Goal: Information Seeking & Learning: Check status

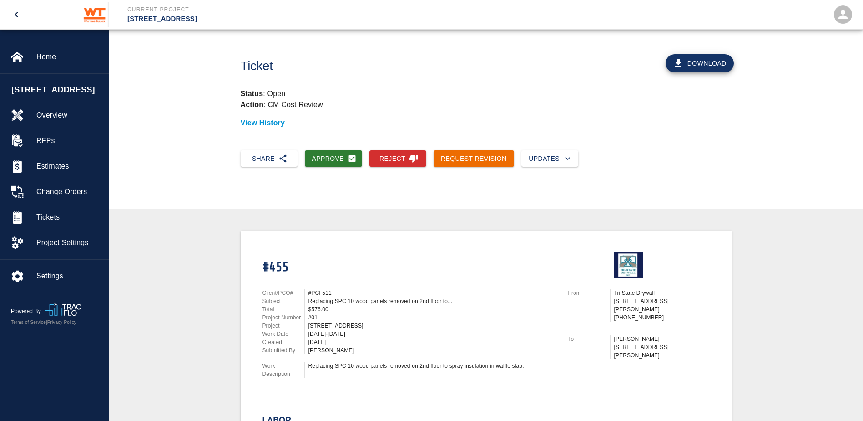
click at [16, 13] on icon "open drawer" at bounding box center [16, 14] width 11 height 11
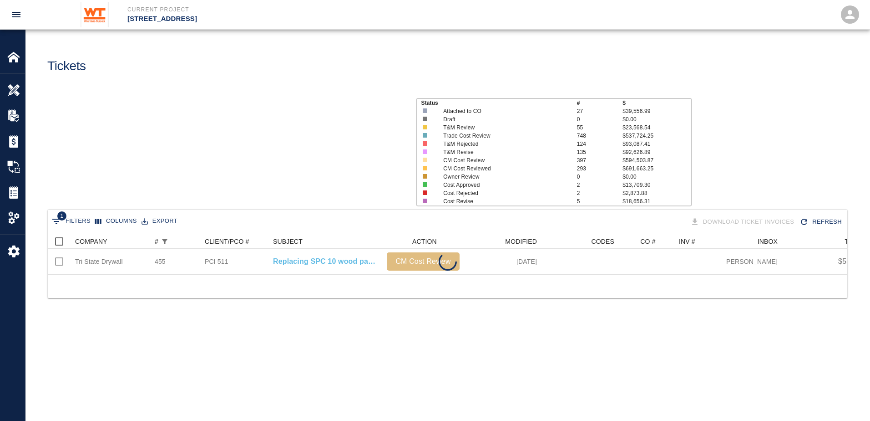
scroll to position [40, 793]
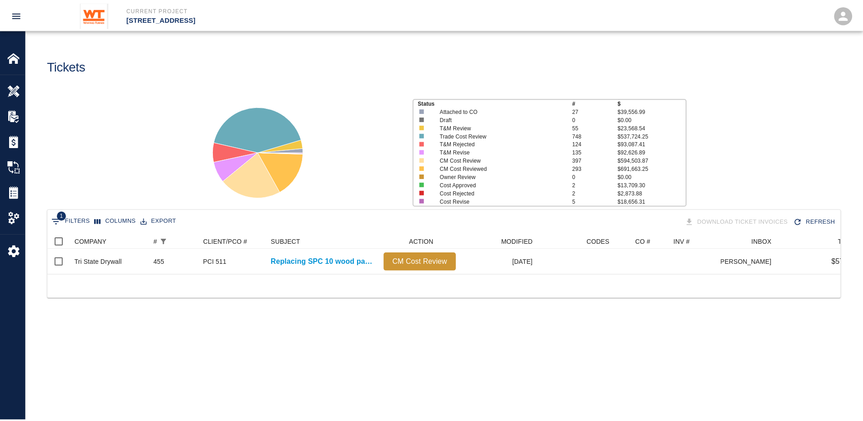
scroll to position [40, 793]
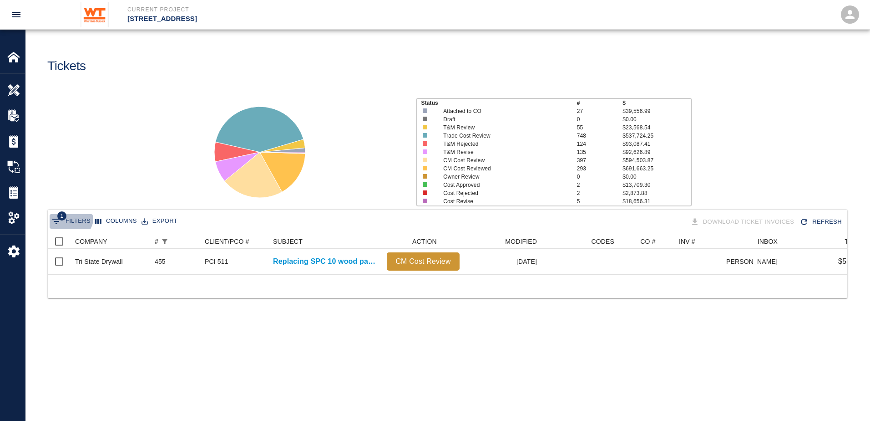
click at [68, 216] on button "1 Filters" at bounding box center [71, 221] width 43 height 15
select select "number"
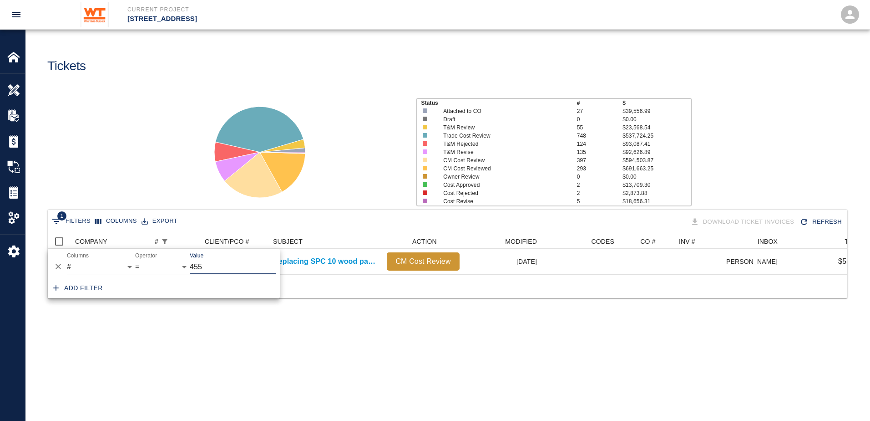
drag, startPoint x: 223, startPoint y: 265, endPoint x: 219, endPoint y: 268, distance: 4.7
click at [222, 266] on input "455" at bounding box center [233, 266] width 86 height 15
type input "4"
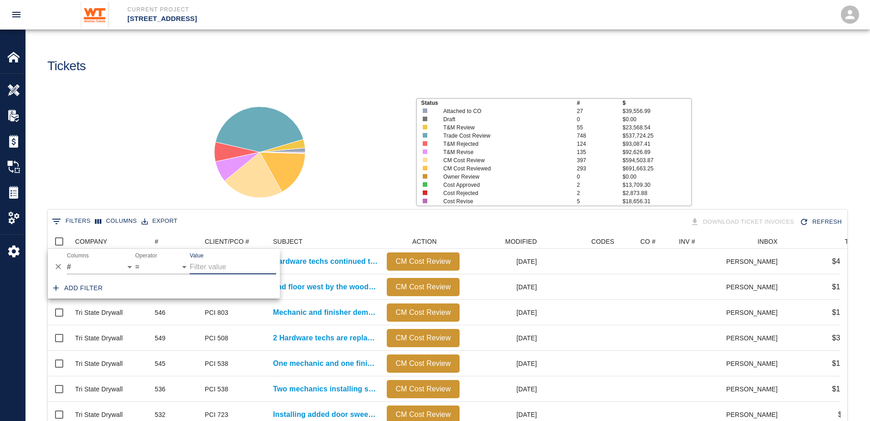
scroll to position [524, 786]
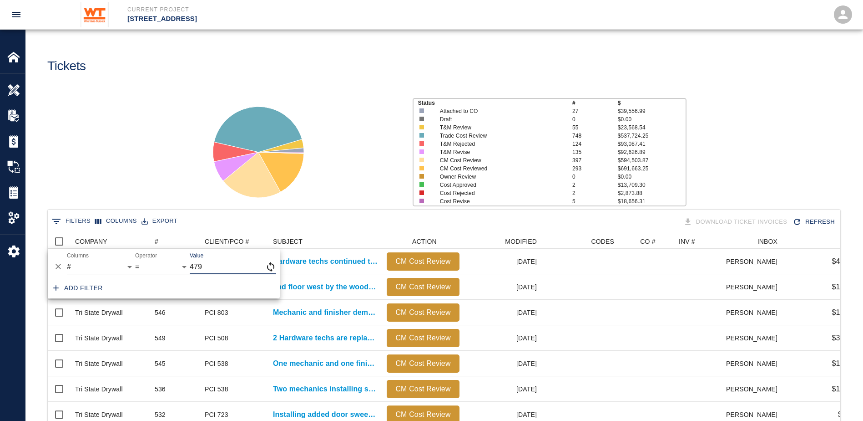
type input "479"
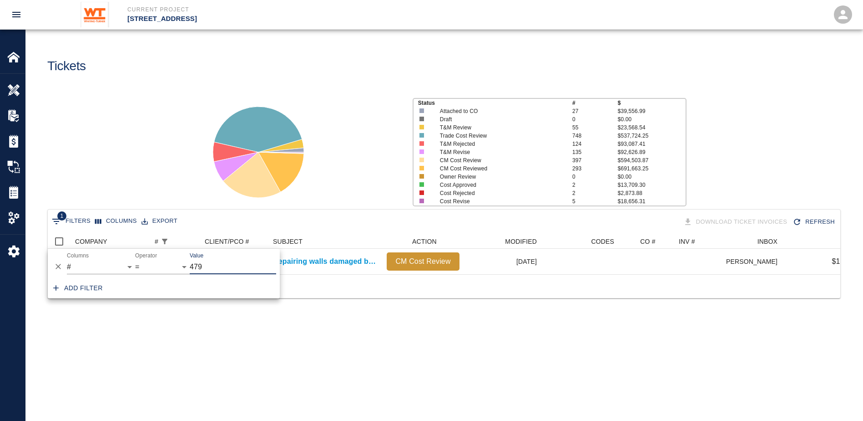
scroll to position [7, 7]
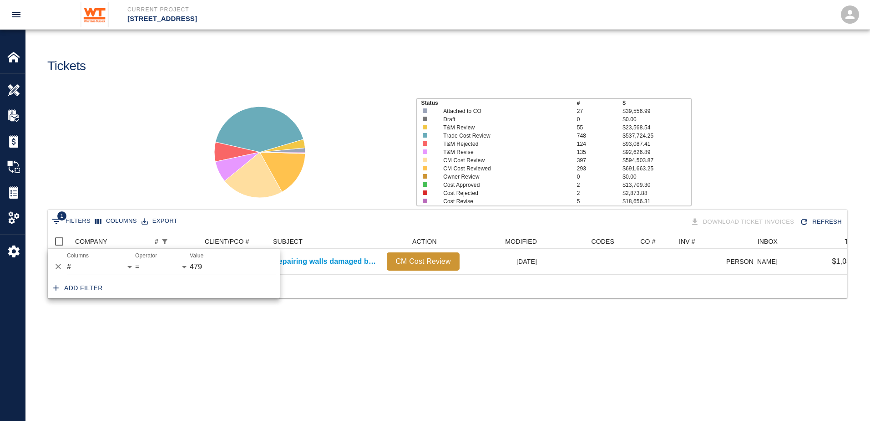
click at [346, 290] on div at bounding box center [448, 286] width 800 height 24
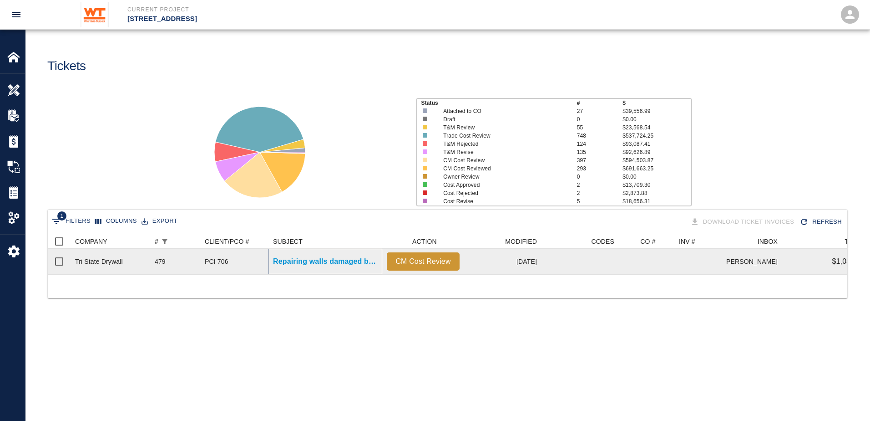
click at [307, 265] on p "Repairing walls damaged by furniture installation." at bounding box center [325, 261] width 105 height 11
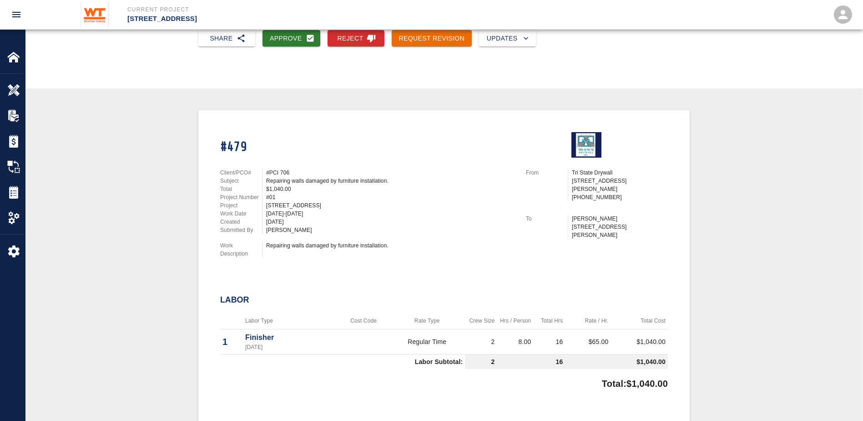
scroll to position [137, 0]
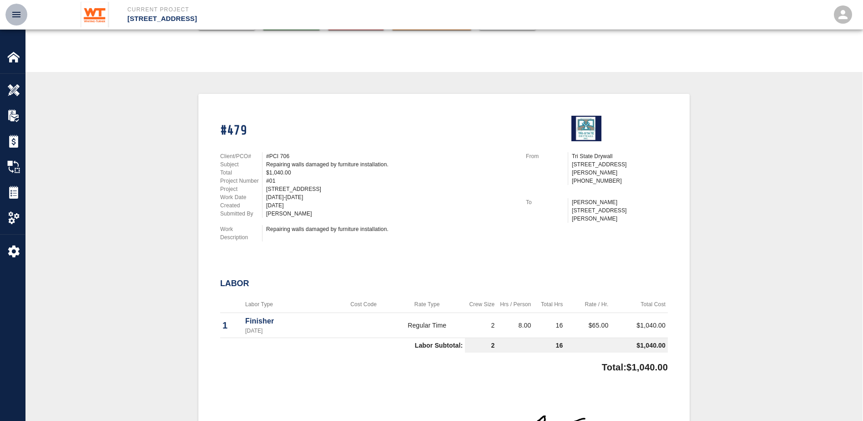
click at [10, 19] on button "open drawer" at bounding box center [16, 15] width 22 height 22
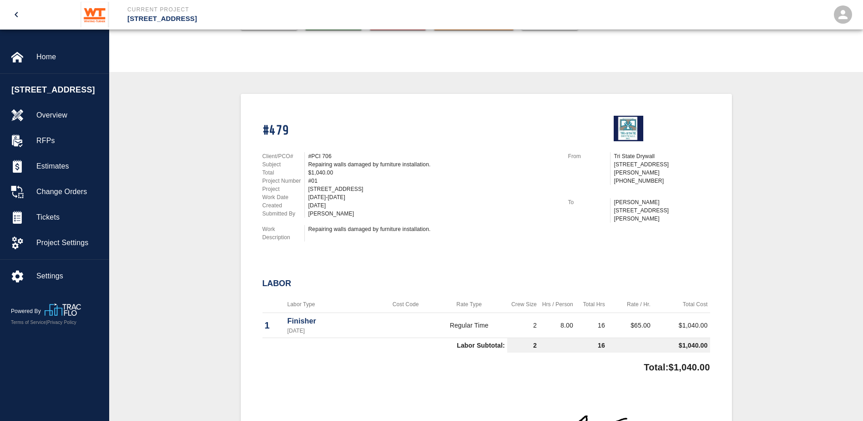
click at [23, 9] on button "open drawer" at bounding box center [16, 15] width 22 height 22
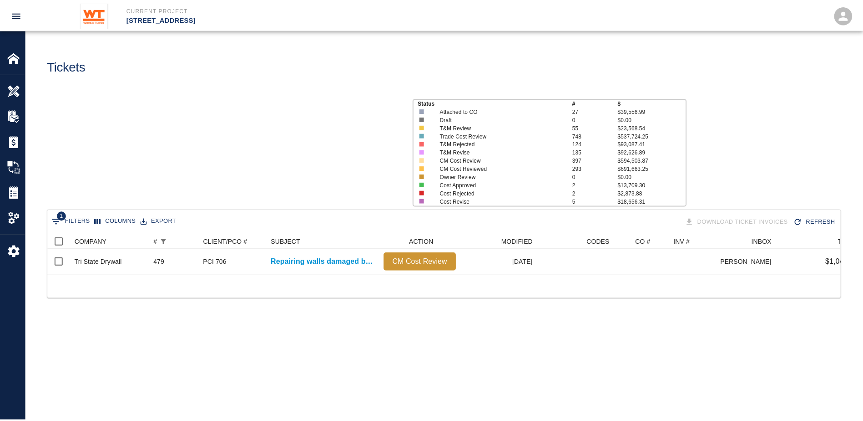
scroll to position [40, 793]
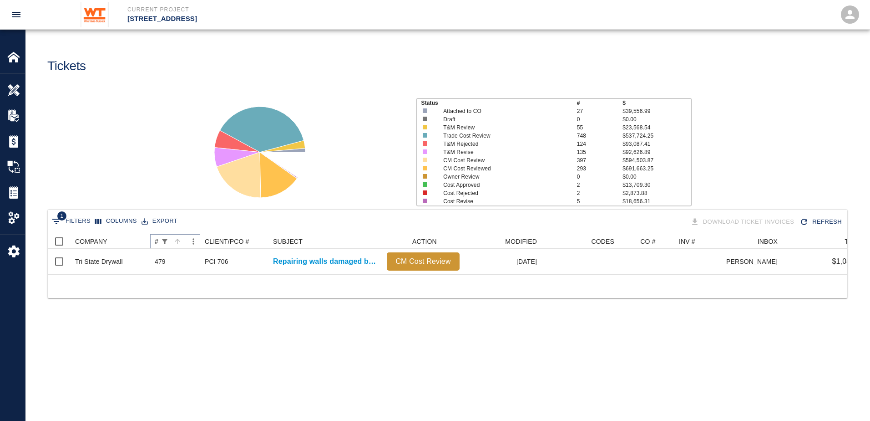
click at [165, 240] on icon "Show filters" at bounding box center [164, 240] width 5 height 5
select select "number"
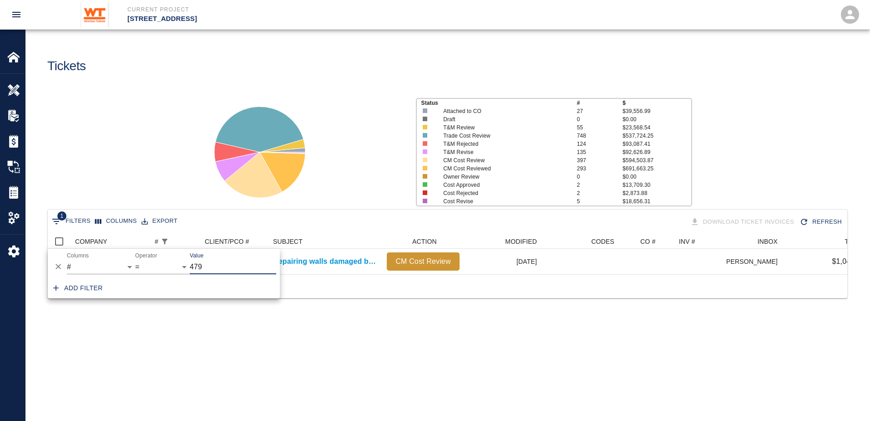
click at [222, 268] on input "479" at bounding box center [233, 266] width 86 height 15
type input "4"
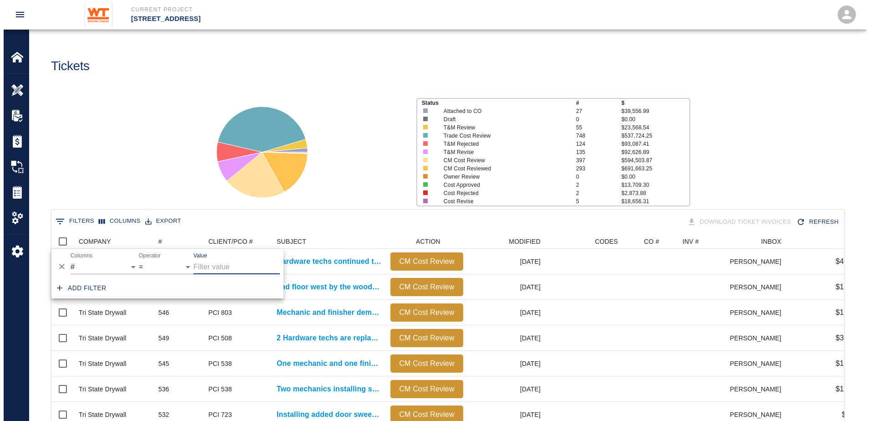
scroll to position [524, 786]
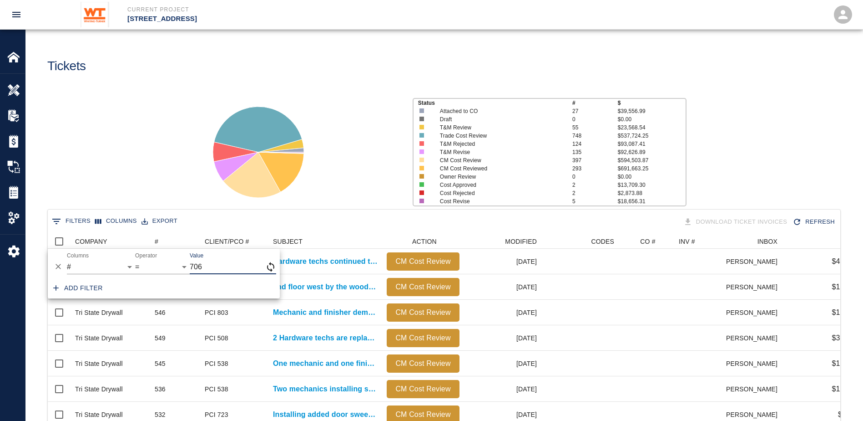
type input "706"
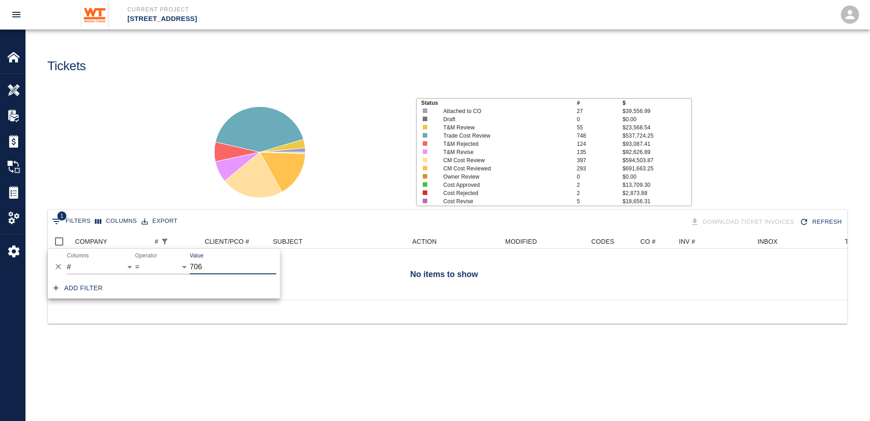
scroll to position [7, 7]
click at [229, 394] on main "Tickets Status # $ Attached to CO 27 $39,556.99 Draft 0 $0.00 T&M Review 55 $23…" at bounding box center [447, 210] width 844 height 421
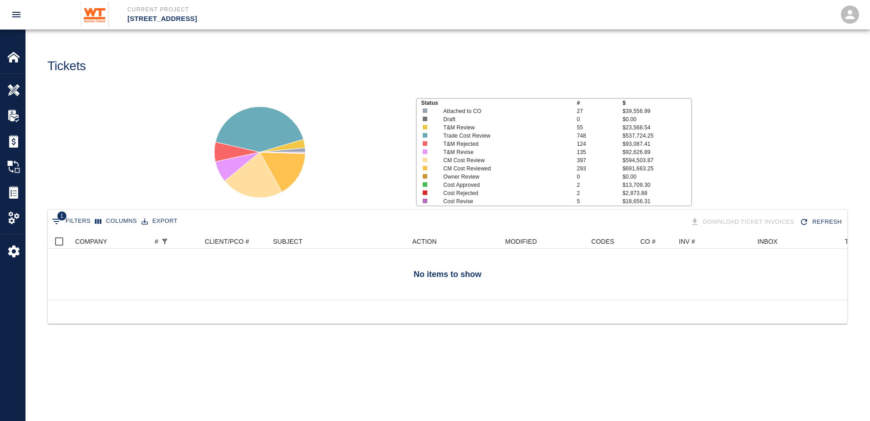
click at [78, 218] on button "1 Filters" at bounding box center [71, 221] width 43 height 15
select select "number"
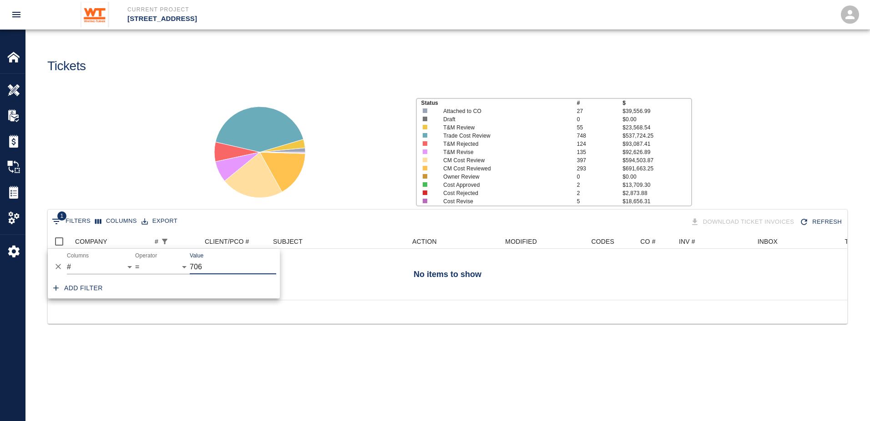
drag, startPoint x: 229, startPoint y: 264, endPoint x: 188, endPoint y: 272, distance: 42.6
click at [188, 272] on div "And Or Columns COMPANY ID # CLIENT/PCO # SUBJECT DESCRIPTION ACTION WORK MODIFI…" at bounding box center [164, 262] width 232 height 29
type input "480"
click at [266, 305] on div "1 Filters Columns Export Download Ticket Invoices Refresh COMPANY # CLIENT/PCO …" at bounding box center [447, 265] width 844 height 112
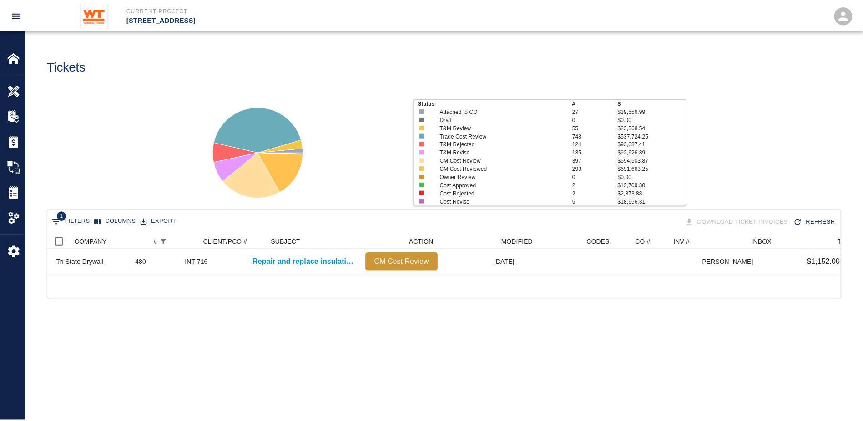
scroll to position [0, 0]
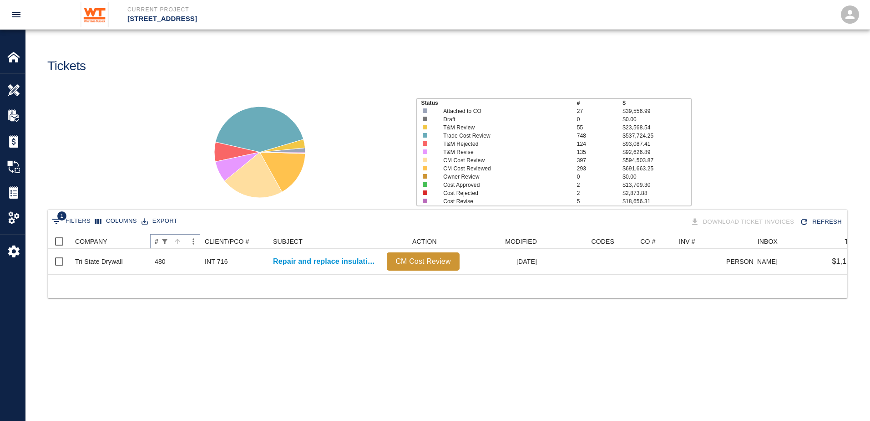
click at [167, 243] on icon "Show filters" at bounding box center [165, 241] width 8 height 8
select select "number"
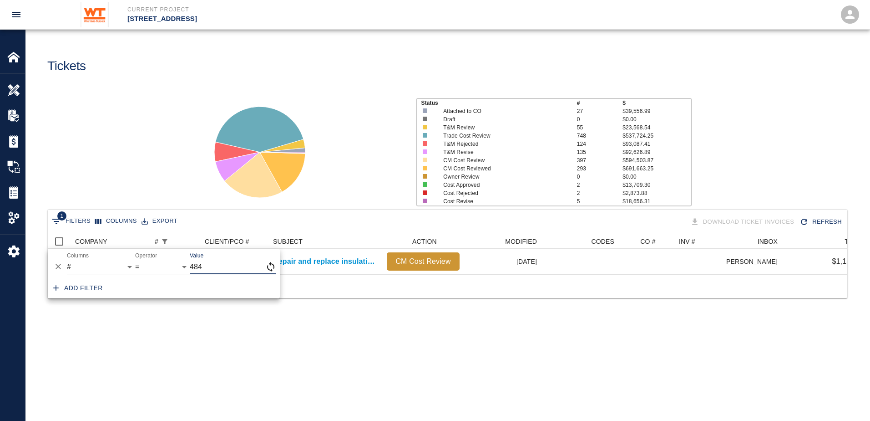
type input "484"
click at [349, 309] on div "1 Filters Columns Export Download Ticket Invoices Refresh COMPANY # CLIENT/PCO …" at bounding box center [447, 265] width 844 height 112
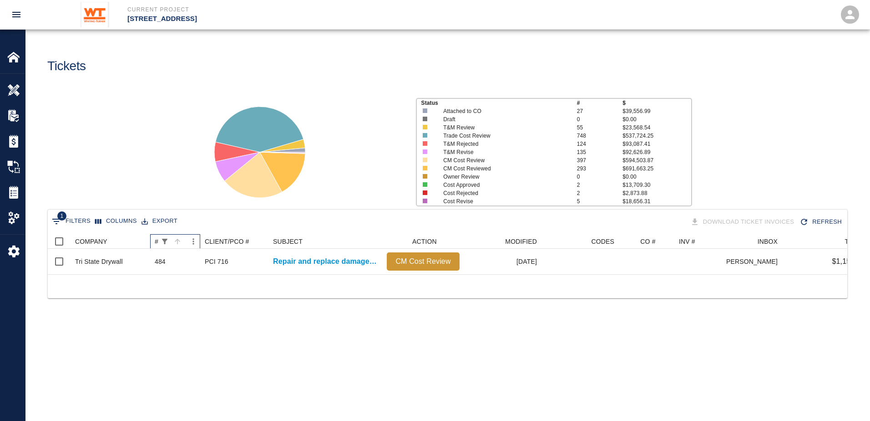
click at [159, 238] on div "1 active filter" at bounding box center [164, 241] width 13 height 13
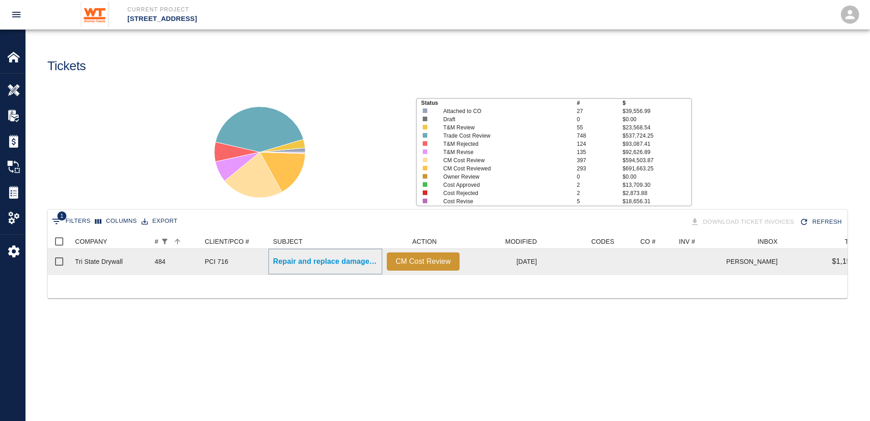
click at [304, 259] on p "Repair and replace damaged wall insulation in Penthouse." at bounding box center [325, 261] width 105 height 11
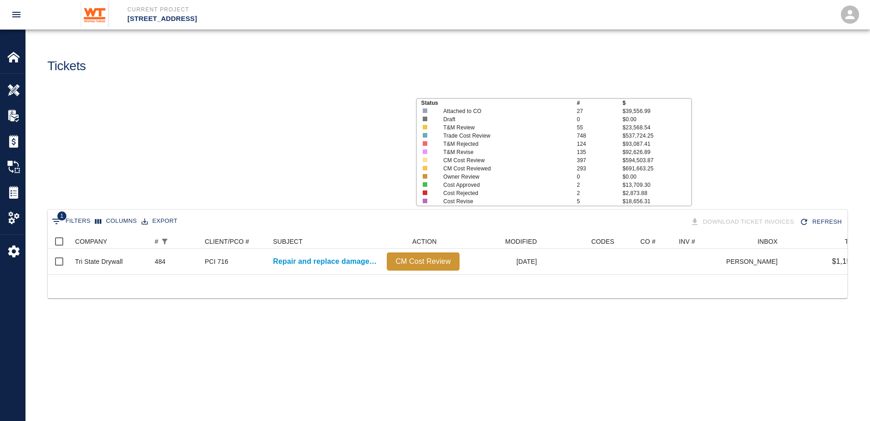
scroll to position [40, 793]
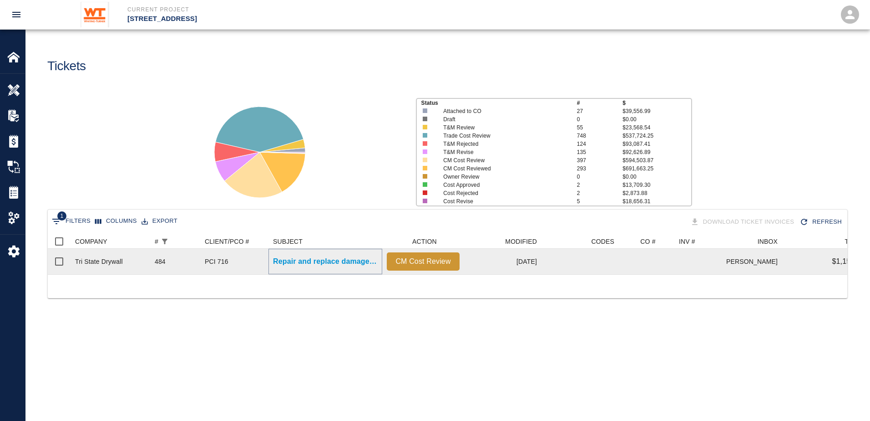
click at [307, 263] on p "Repair and replace damaged wall insulation in Penthouse." at bounding box center [325, 261] width 105 height 11
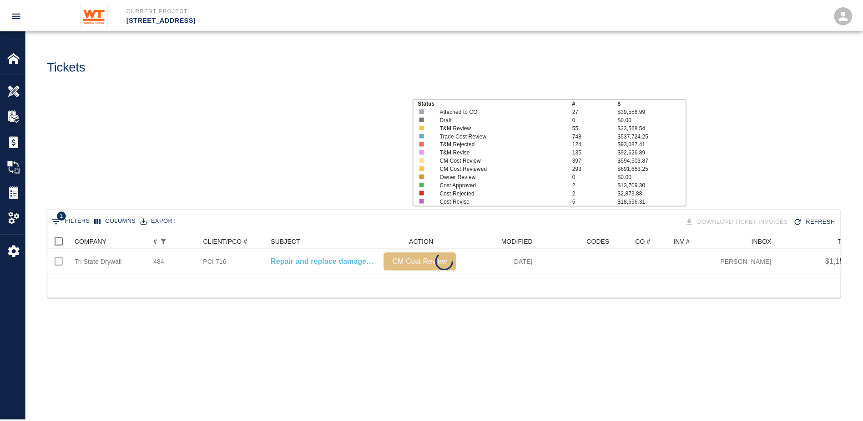
scroll to position [40, 793]
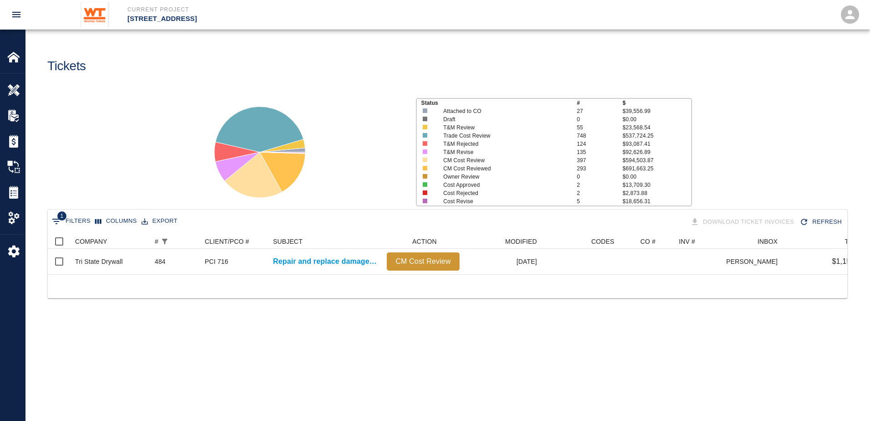
click at [76, 218] on div "1 Filters Columns Export Download Ticket Invoices Refresh" at bounding box center [448, 221] width 800 height 25
click at [76, 218] on button "1 Filters" at bounding box center [71, 221] width 43 height 15
select select "number"
click at [224, 269] on input "484" at bounding box center [233, 266] width 86 height 15
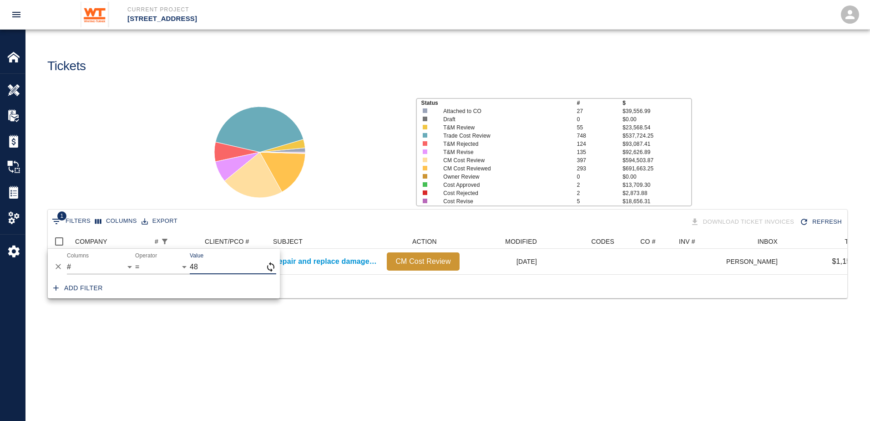
type input "4"
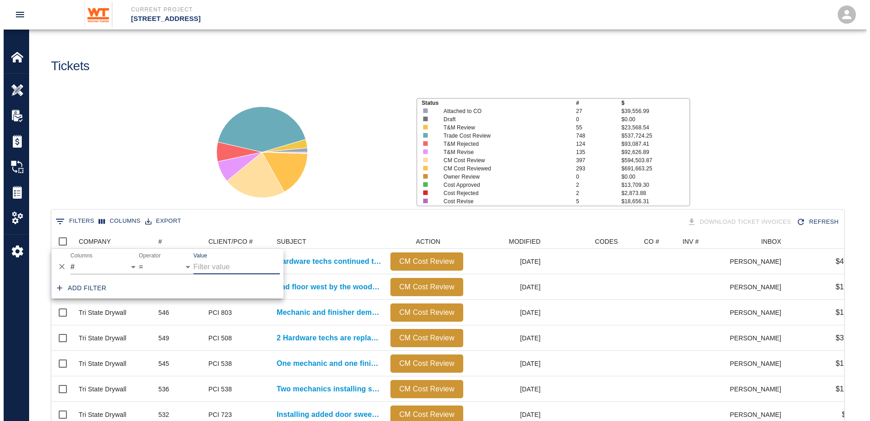
scroll to position [524, 786]
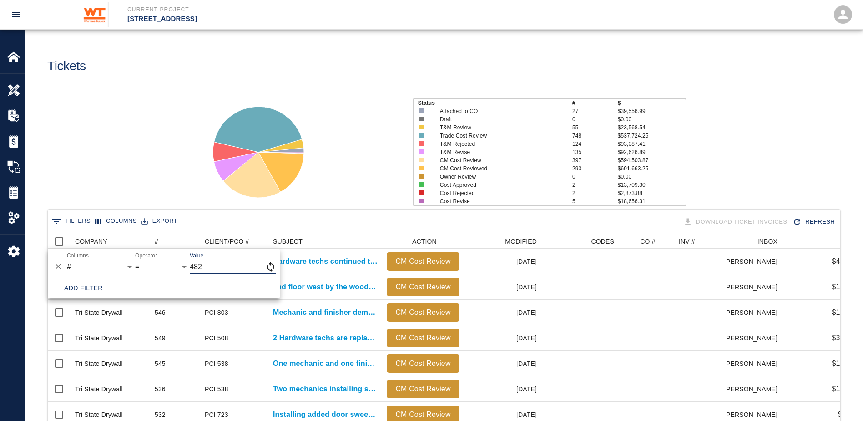
type input "482"
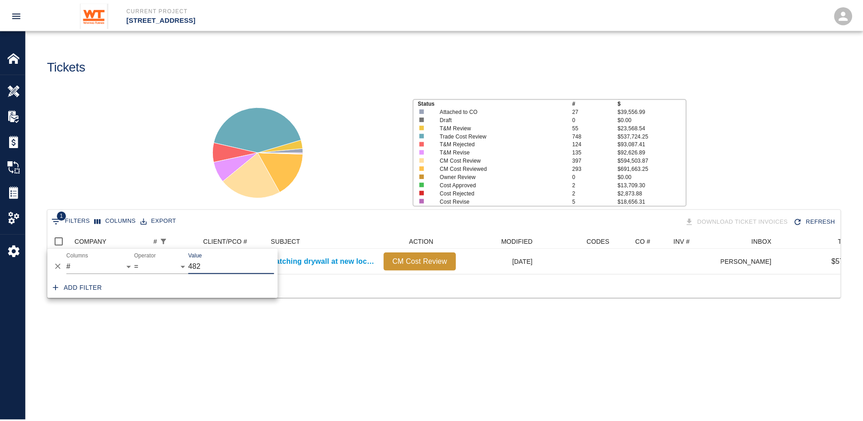
scroll to position [7, 7]
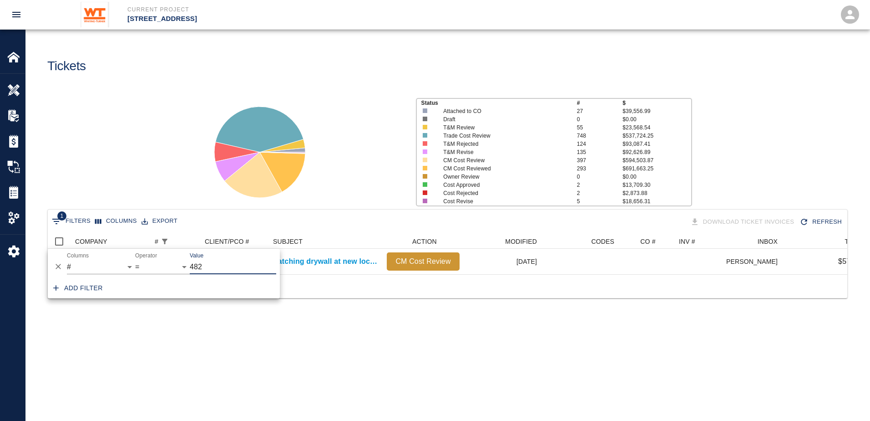
click at [269, 338] on main "Tickets Status # $ Attached to CO 27 $39,556.99 Draft 0 $0.00 T&M Review 55 $23…" at bounding box center [447, 210] width 844 height 421
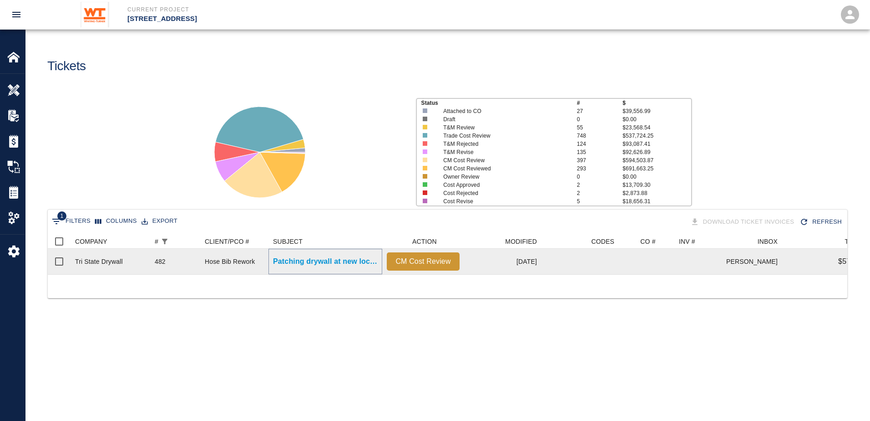
click at [303, 261] on p "Patching drywall at new locations reopened to adjust hose bibs..." at bounding box center [325, 261] width 105 height 11
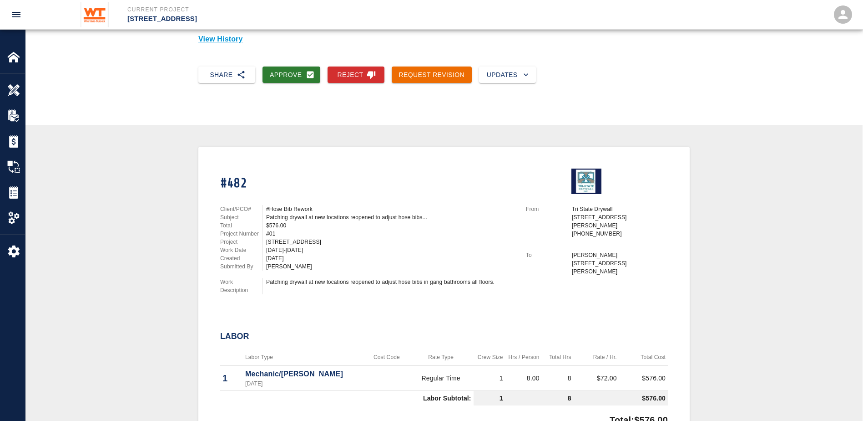
scroll to position [91, 0]
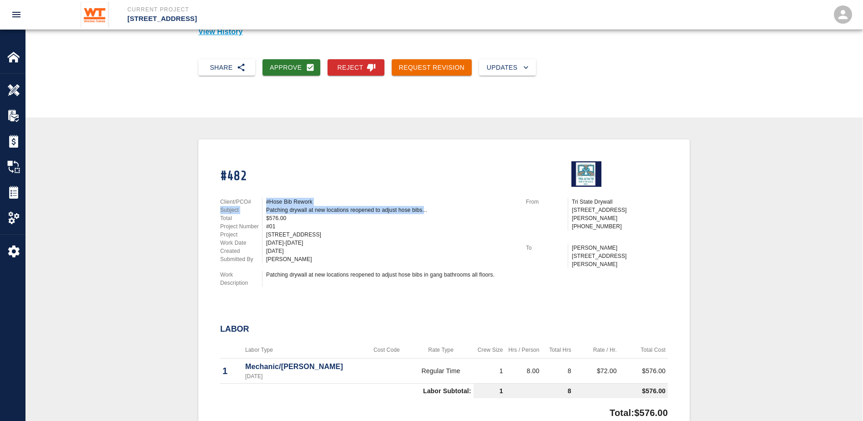
drag, startPoint x: 261, startPoint y: 203, endPoint x: 425, endPoint y: 212, distance: 164.1
click at [425, 212] on div "Client/PCO# #Hose Bib Rework Subject Patching drywall at new locations reopened…" at bounding box center [367, 231] width 295 height 66
click at [235, 297] on div "#482 Client/PCO# #Hose Bib Rework Subject Patching drywall at new locations reo…" at bounding box center [444, 351] width 448 height 402
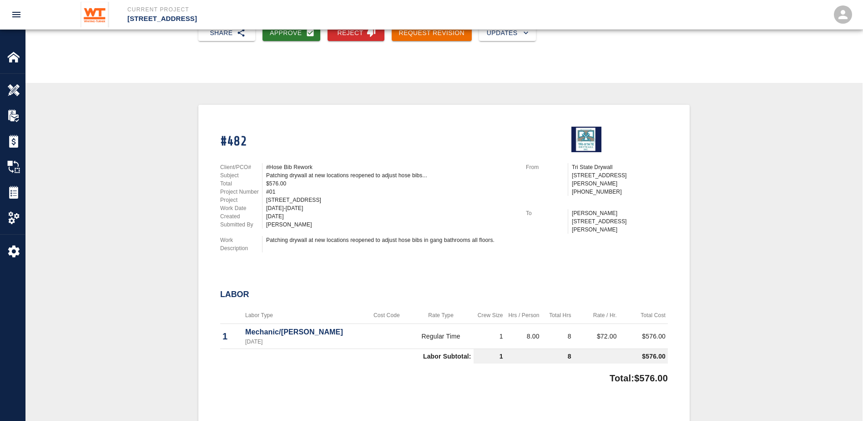
scroll to position [182, 0]
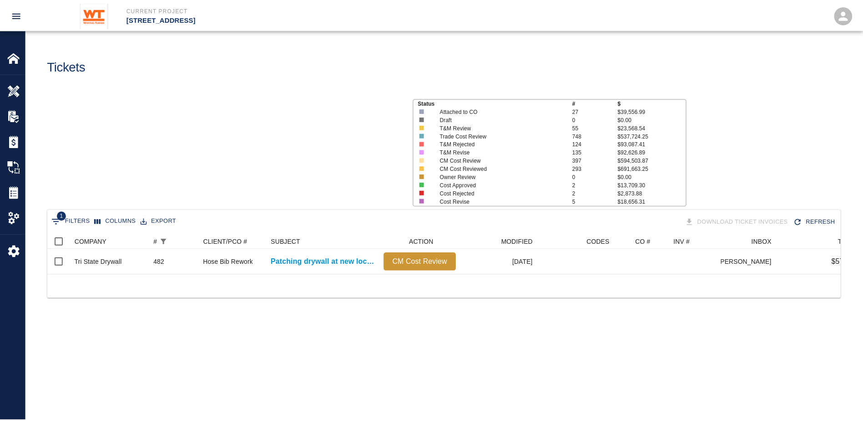
scroll to position [40, 793]
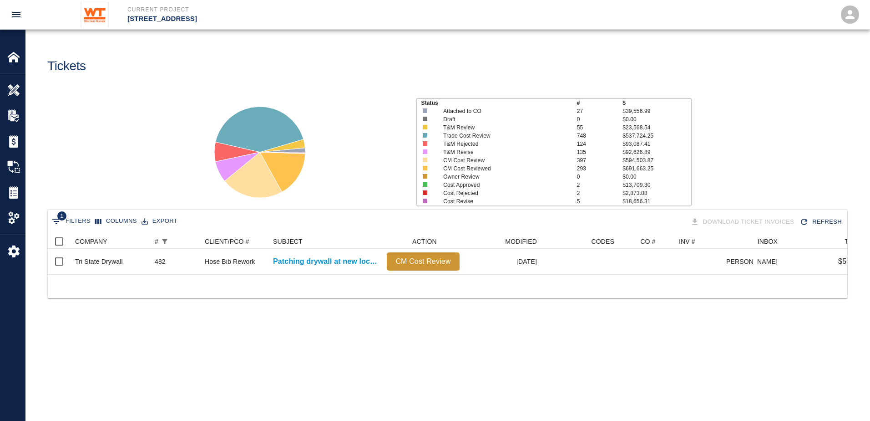
click at [68, 219] on button "1 Filters" at bounding box center [71, 221] width 43 height 15
select select "number"
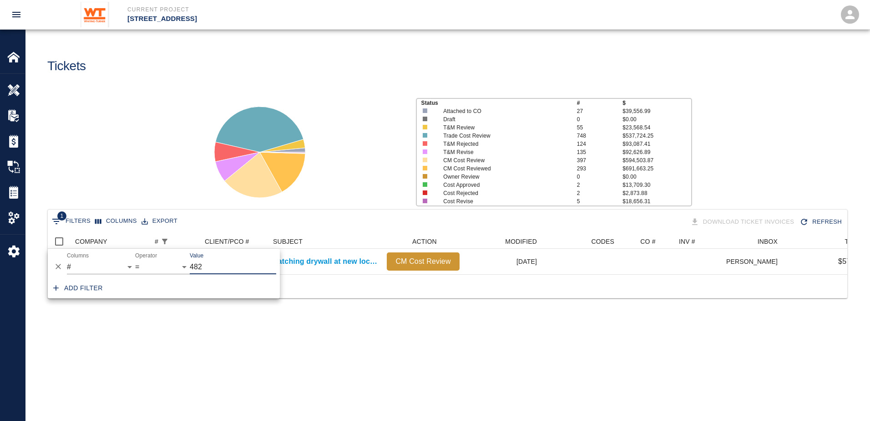
click at [214, 268] on input "482" at bounding box center [233, 266] width 86 height 15
type input "4"
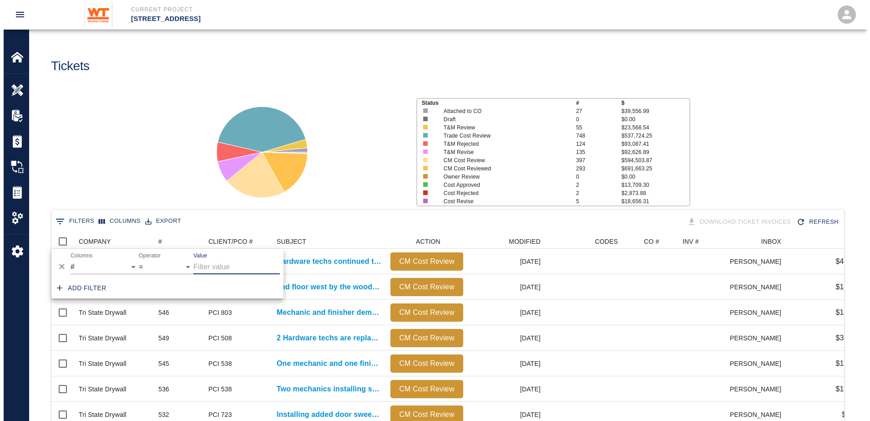
scroll to position [524, 786]
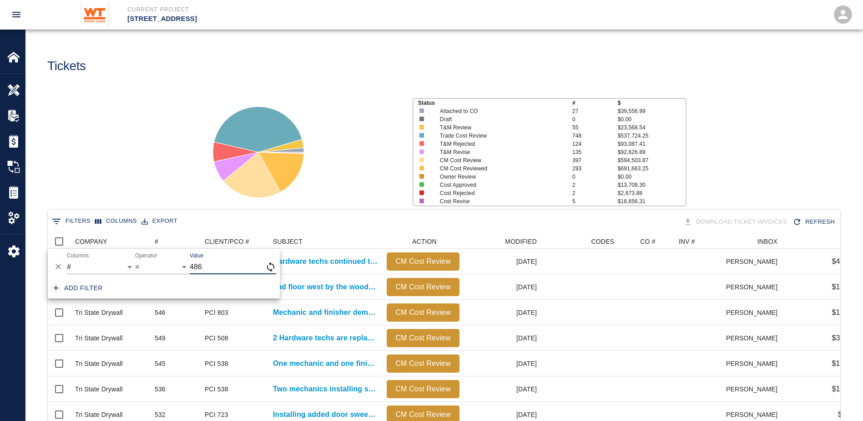
type input "486"
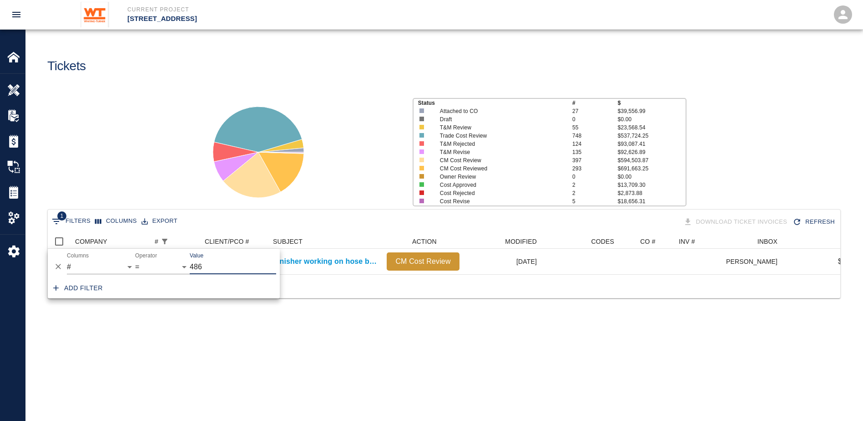
scroll to position [7, 7]
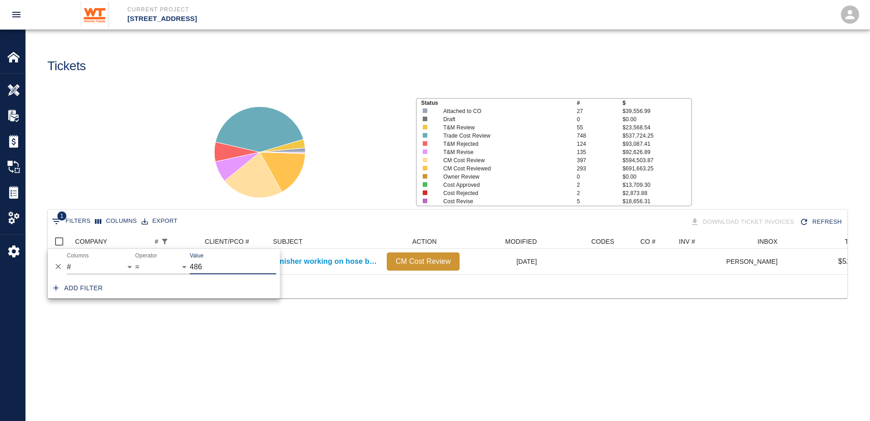
click at [360, 289] on div at bounding box center [448, 286] width 800 height 24
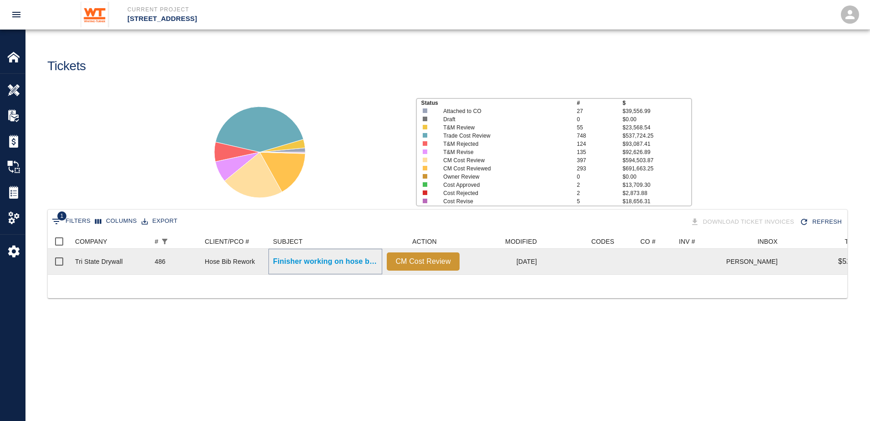
click at [326, 265] on p "Finisher working on hose bib rework patches all floors." at bounding box center [325, 261] width 105 height 11
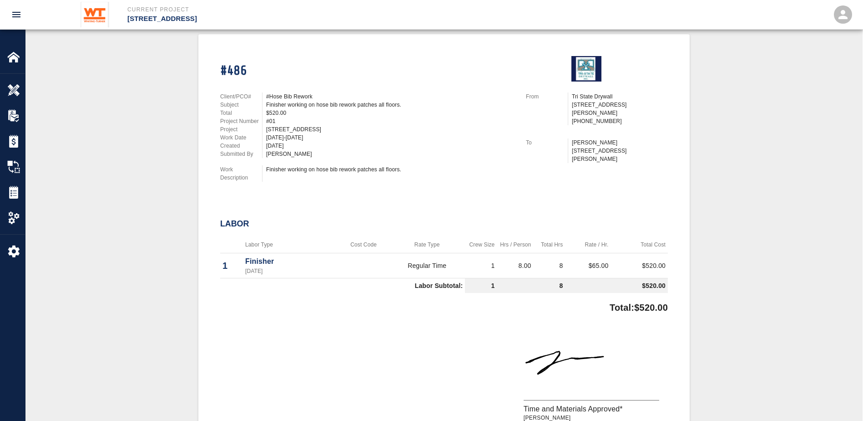
scroll to position [228, 0]
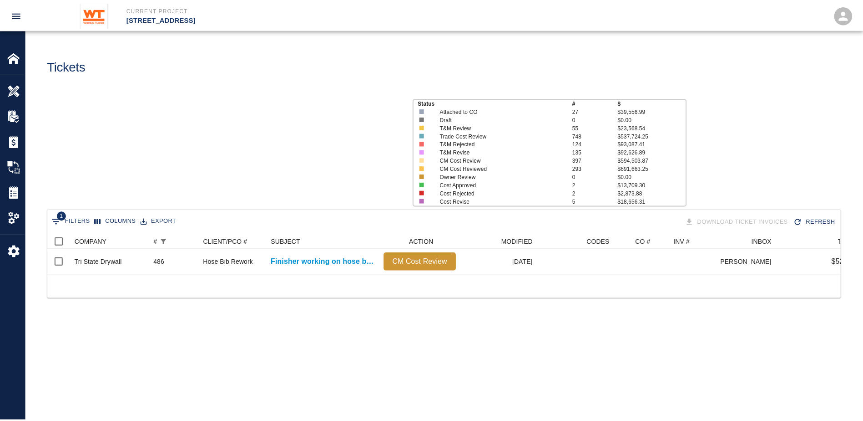
scroll to position [40, 793]
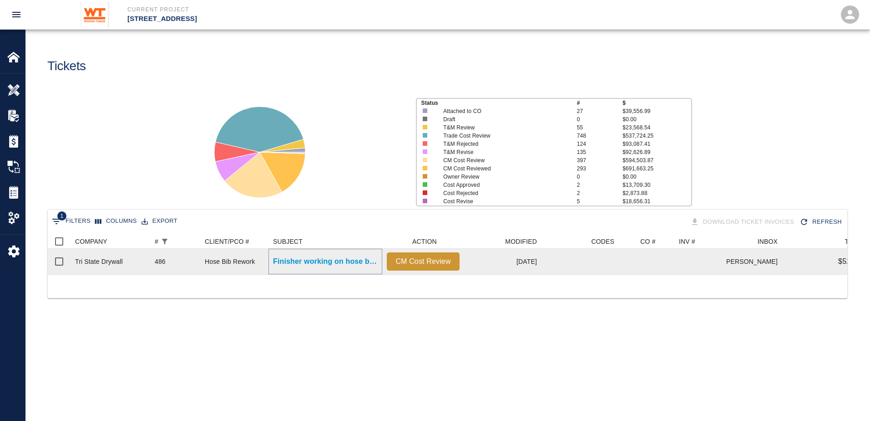
click at [300, 262] on p "Finisher working on hose bib rework patches all floors." at bounding box center [325, 261] width 105 height 11
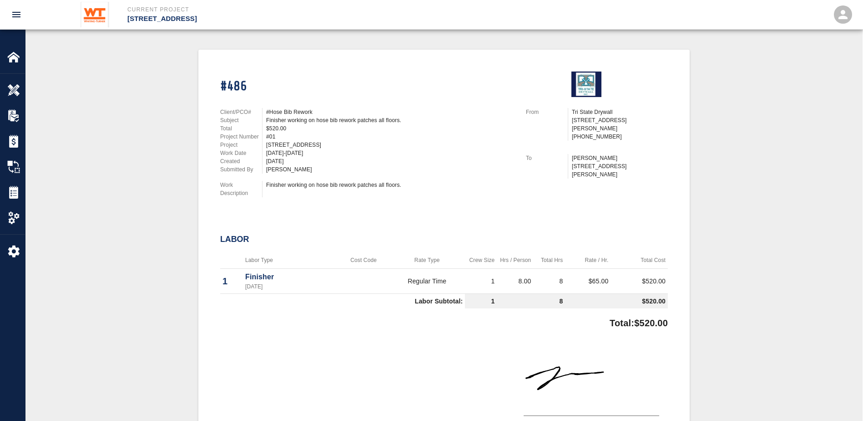
scroll to position [182, 0]
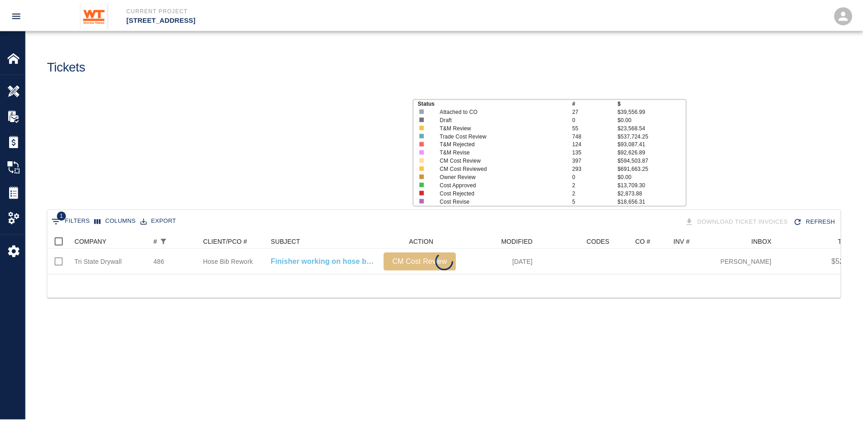
scroll to position [40, 793]
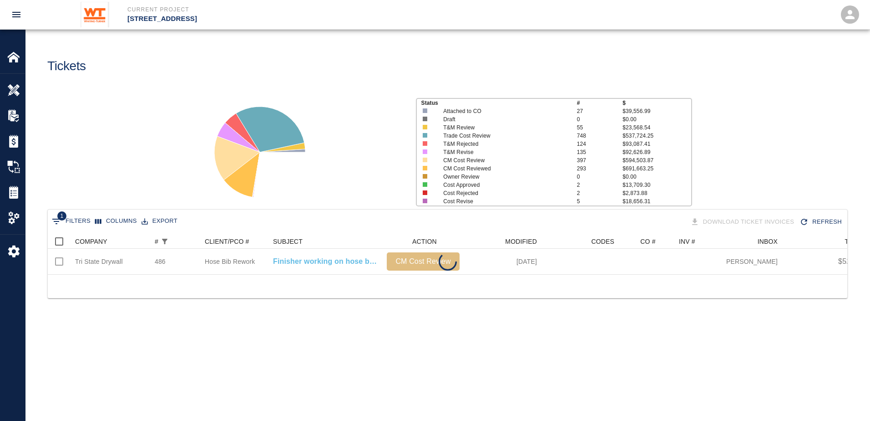
click at [79, 225] on button "1 Filters" at bounding box center [71, 221] width 43 height 15
select select "number"
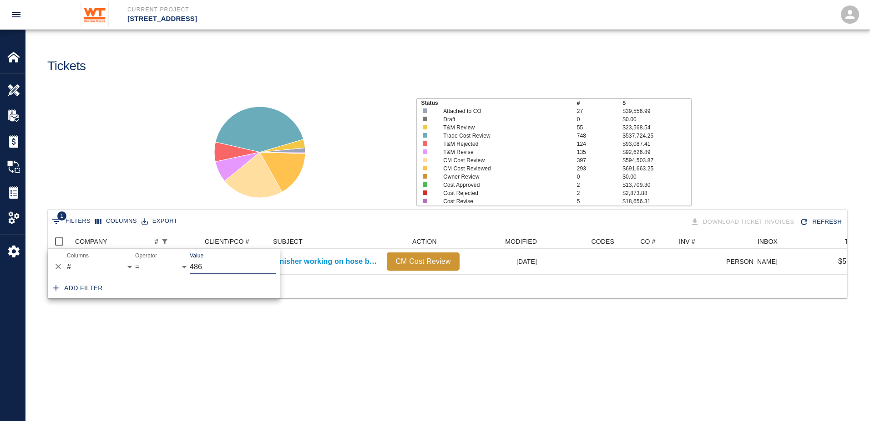
drag, startPoint x: 232, startPoint y: 268, endPoint x: 183, endPoint y: 272, distance: 48.9
click at [183, 272] on div "And Or Columns COMPANY ID # CLIENT/PCO # SUBJECT DESCRIPTION ACTION WORK MODIFI…" at bounding box center [164, 262] width 232 height 29
type input "527"
click at [224, 355] on main "Tickets Status # $ Attached to CO 27 $39,556.99 Draft 0 $0.00 T&M Review 55 $23…" at bounding box center [447, 210] width 844 height 421
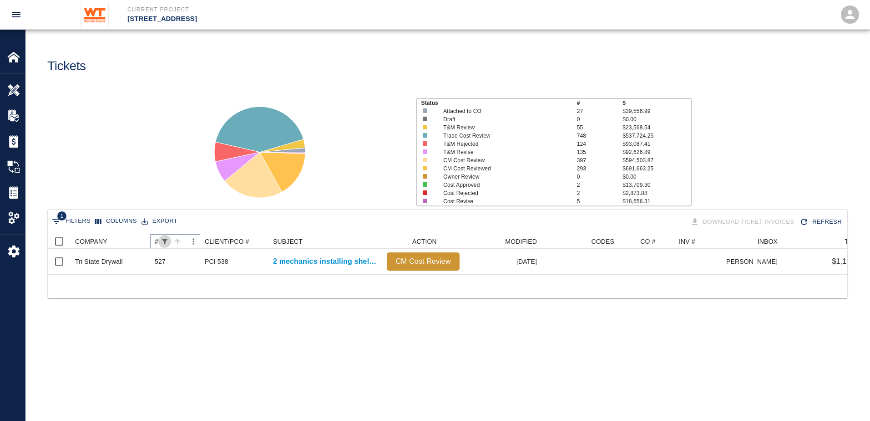
click at [167, 242] on icon "Show filters" at bounding box center [165, 241] width 8 height 8
select select "number"
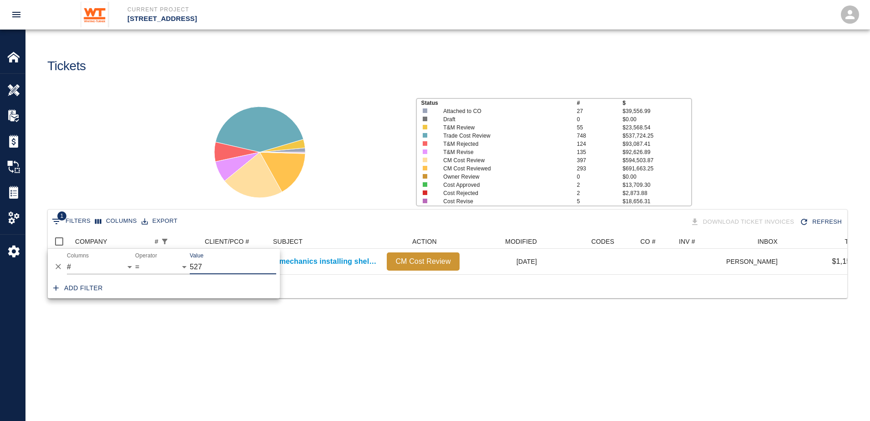
click at [211, 264] on input "527" at bounding box center [233, 266] width 86 height 15
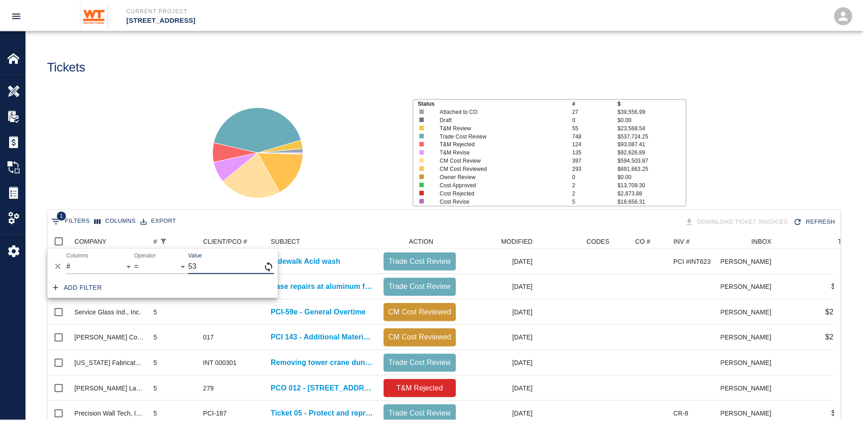
scroll to position [7, 7]
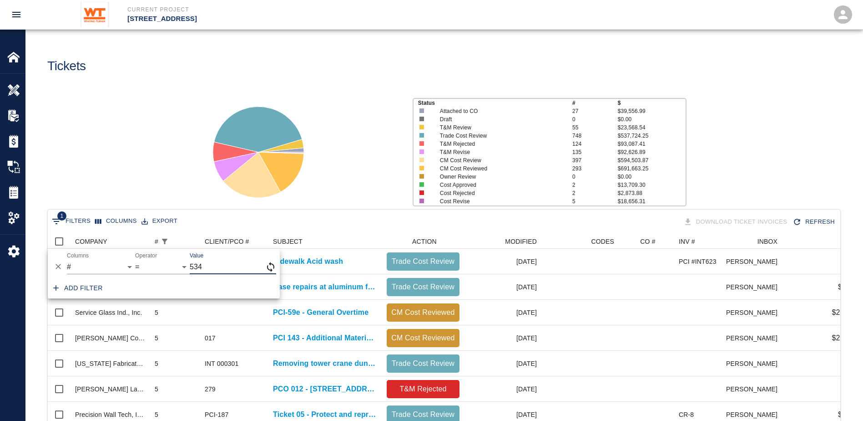
type input "534"
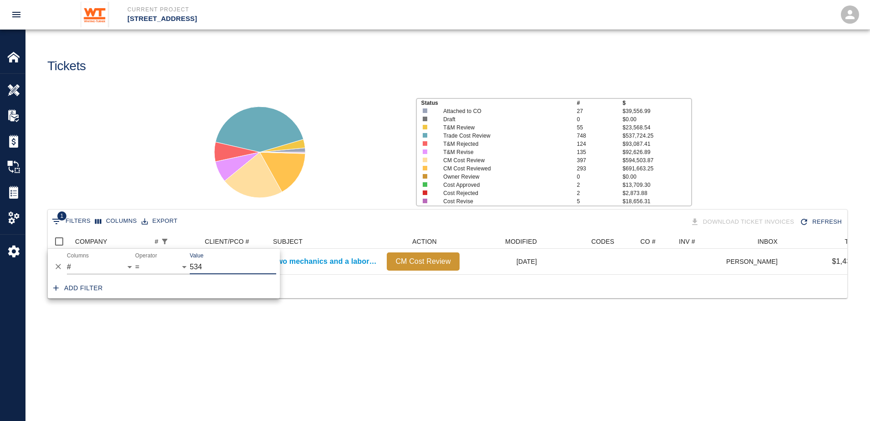
click at [253, 365] on main "Tickets Status # $ Attached to CO 27 $39,556.99 Draft 0 $0.00 T&M Review 55 $23…" at bounding box center [447, 210] width 844 height 421
